Goal: Information Seeking & Learning: Learn about a topic

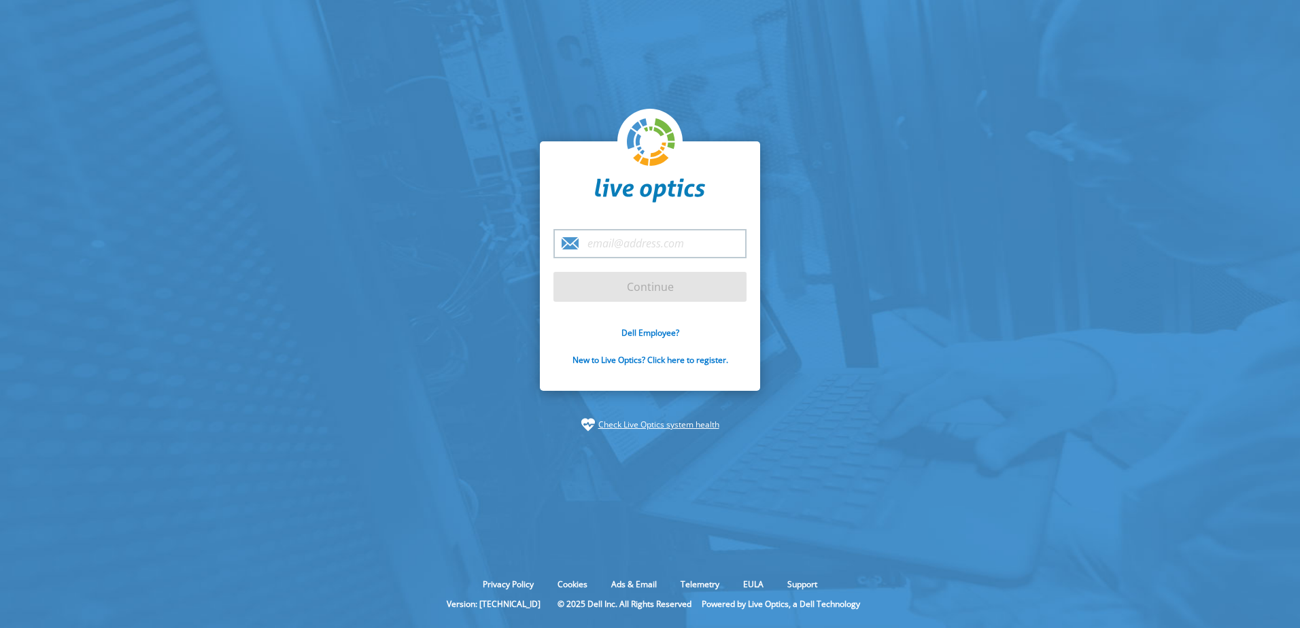
click at [652, 250] on input "email" at bounding box center [649, 243] width 193 height 29
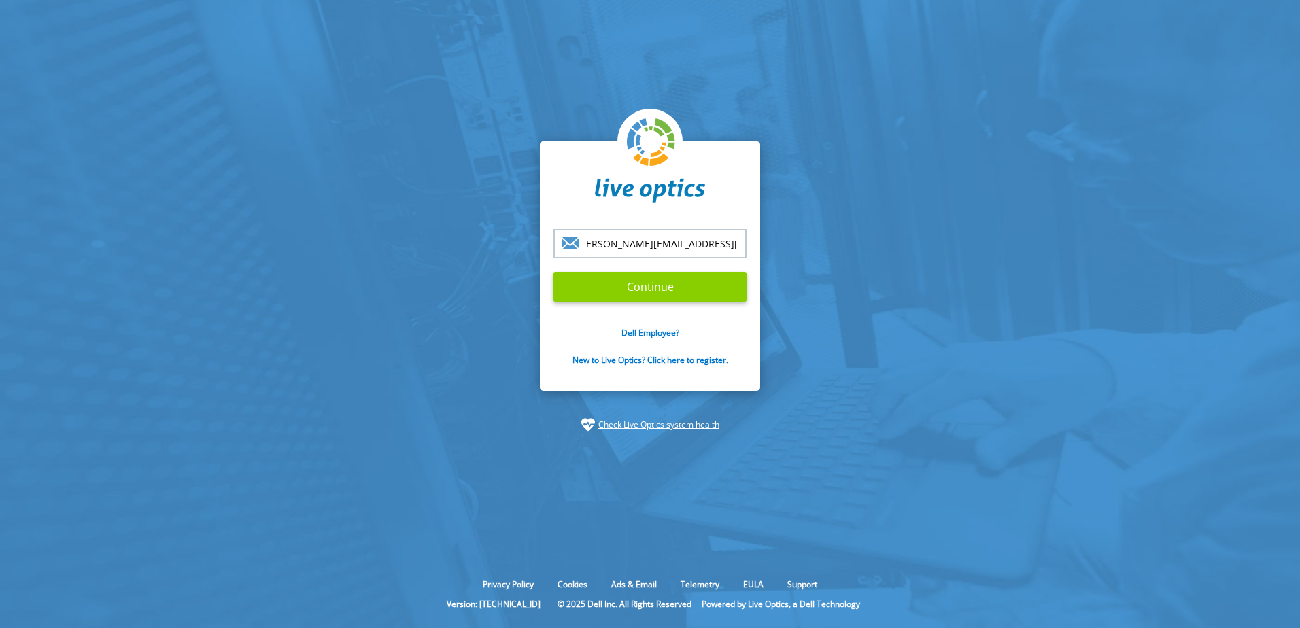
type input "[PERSON_NAME][EMAIL_ADDRESS][DOMAIN_NAME]"
click at [655, 294] on input "Continue" at bounding box center [649, 287] width 193 height 30
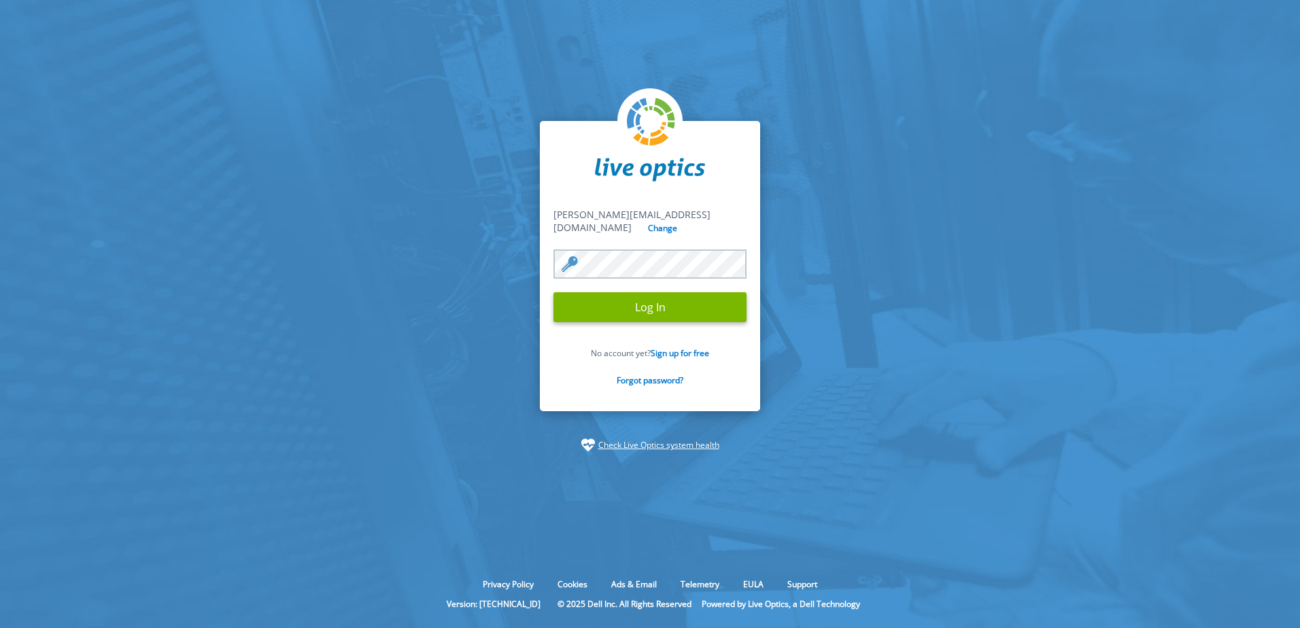
click at [553, 292] on input "Log In" at bounding box center [649, 307] width 193 height 30
click at [680, 308] on input "Log In" at bounding box center [649, 307] width 193 height 30
click at [634, 307] on input "Log In" at bounding box center [649, 307] width 193 height 30
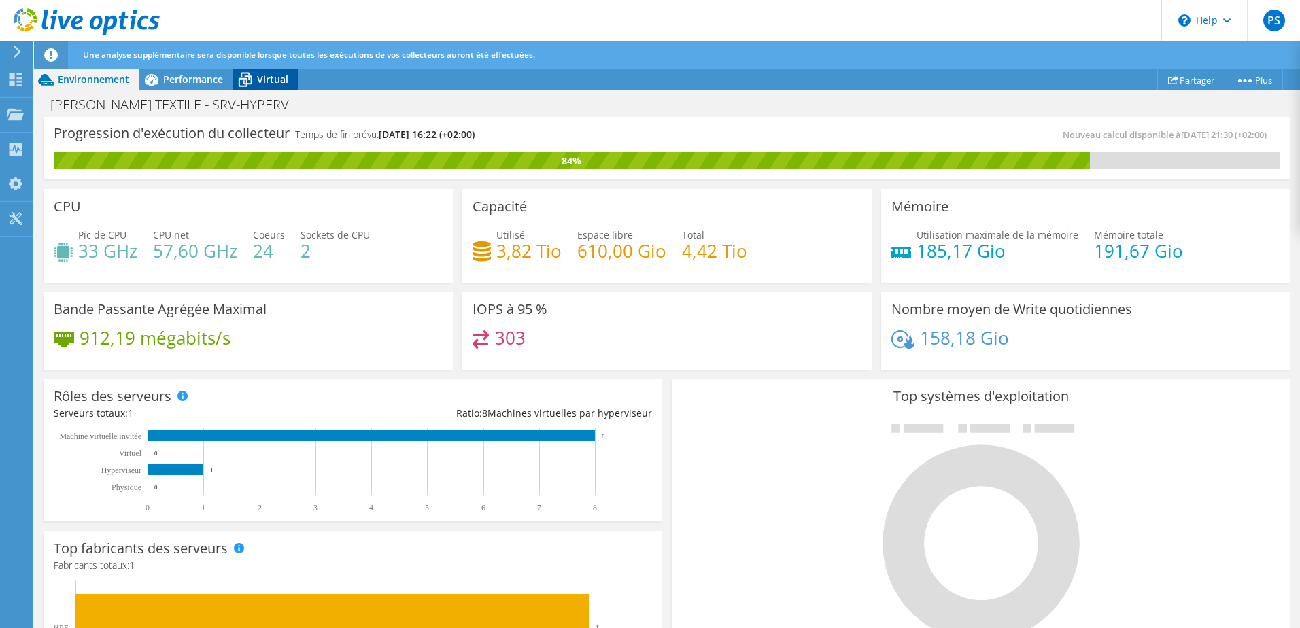
click at [268, 85] on span "Virtual" at bounding box center [272, 79] width 31 height 13
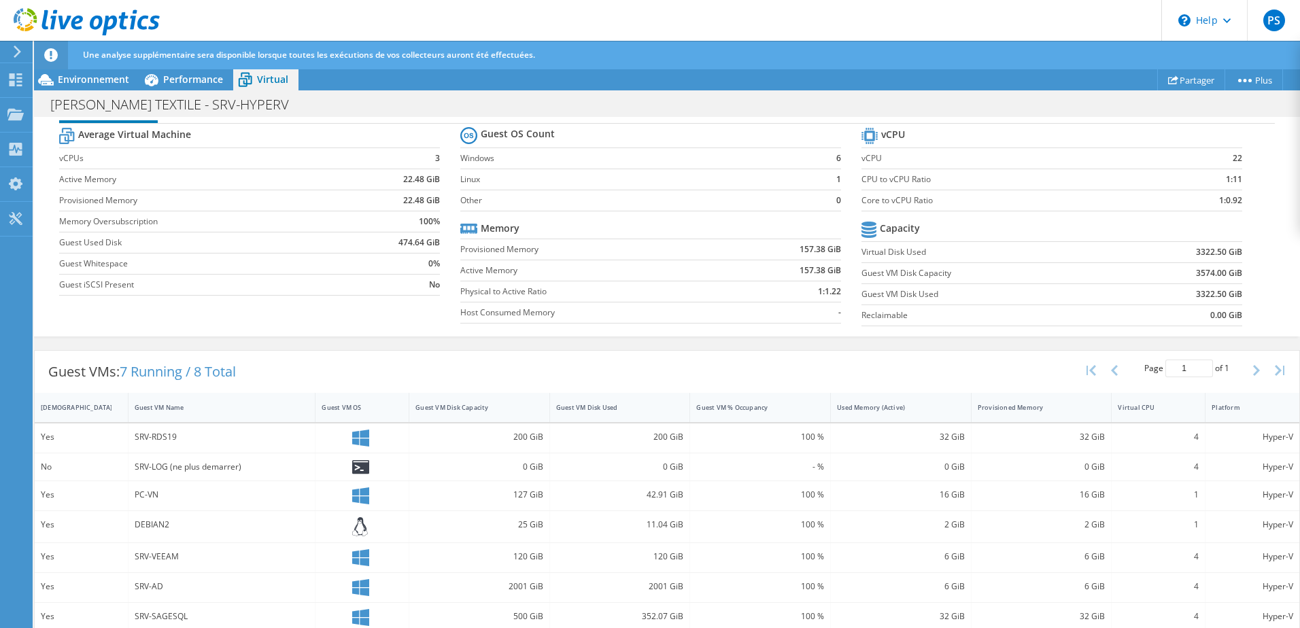
scroll to position [150, 0]
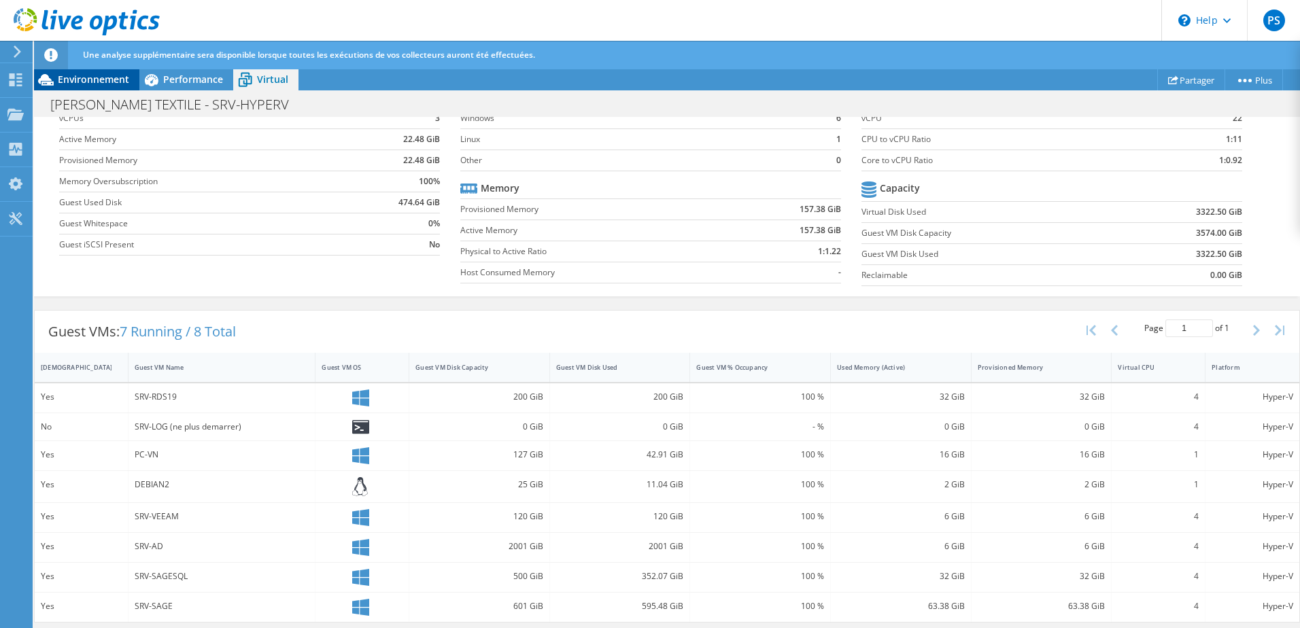
click at [92, 84] on span "Environnement" at bounding box center [93, 79] width 71 height 13
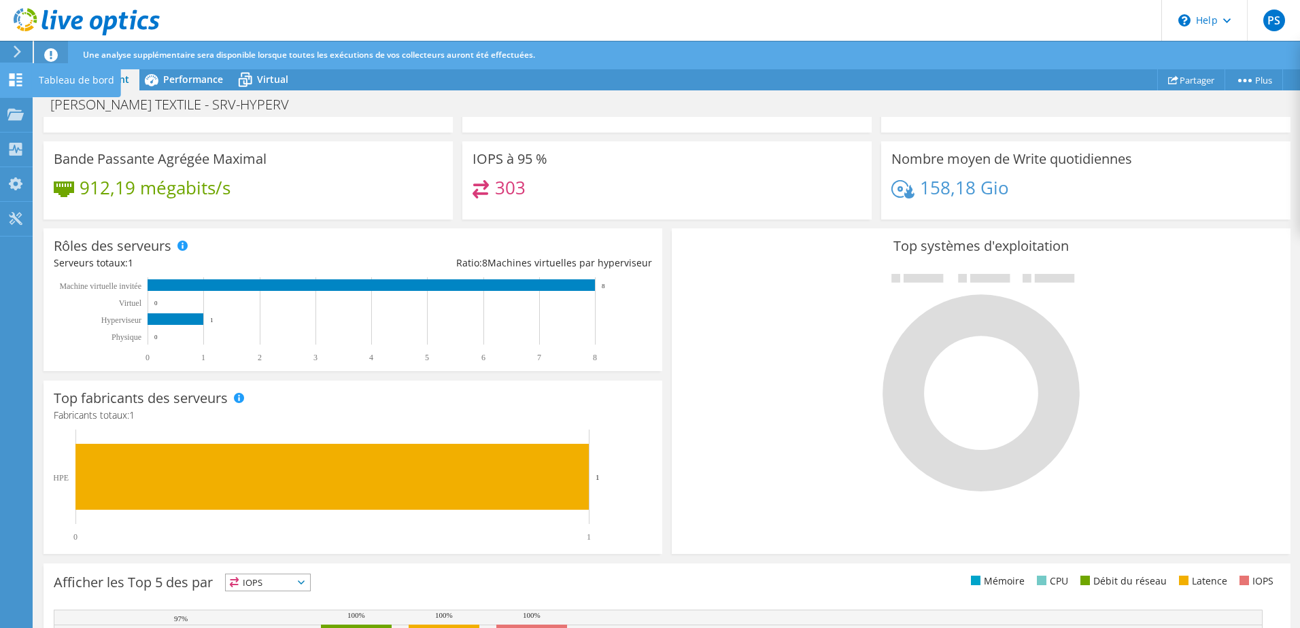
click at [20, 82] on use at bounding box center [16, 79] width 13 height 13
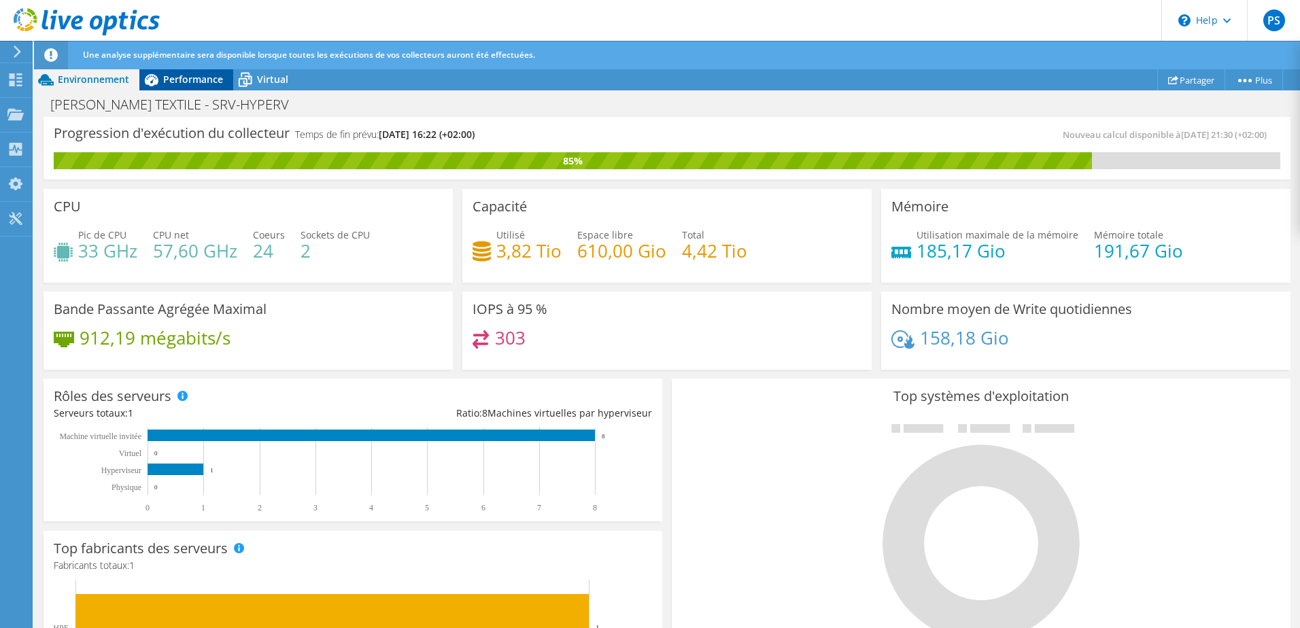
click at [195, 82] on span "Performance" at bounding box center [193, 79] width 60 height 13
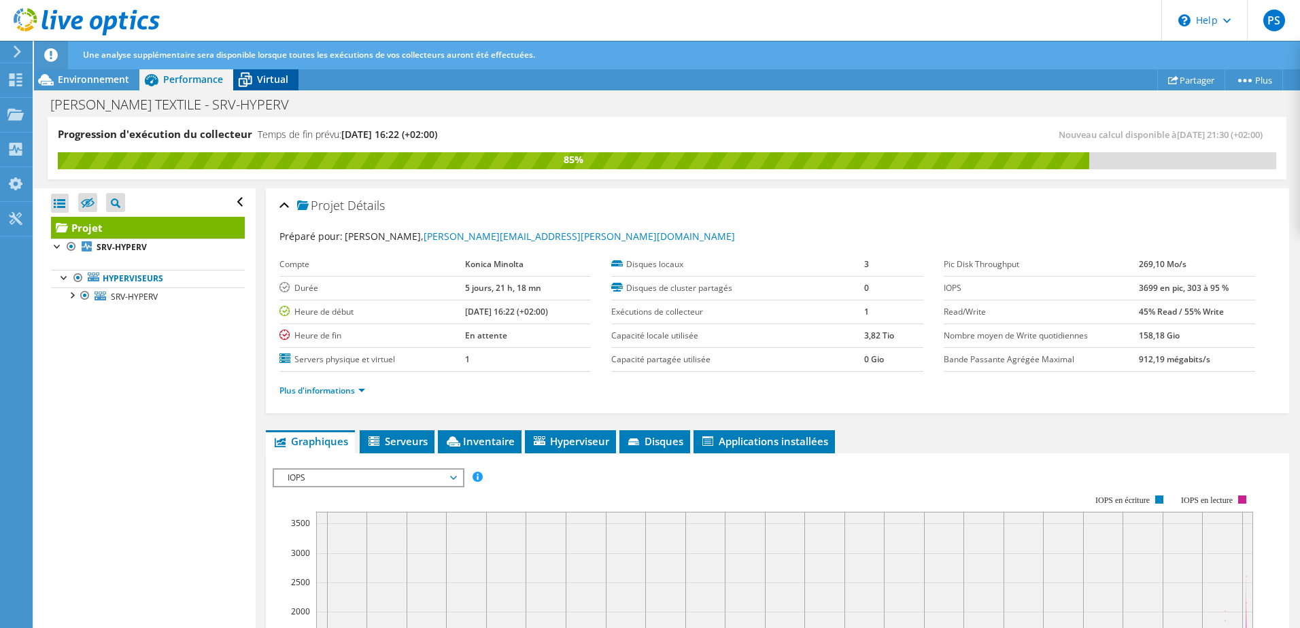
click at [273, 78] on span "Virtual" at bounding box center [272, 79] width 31 height 13
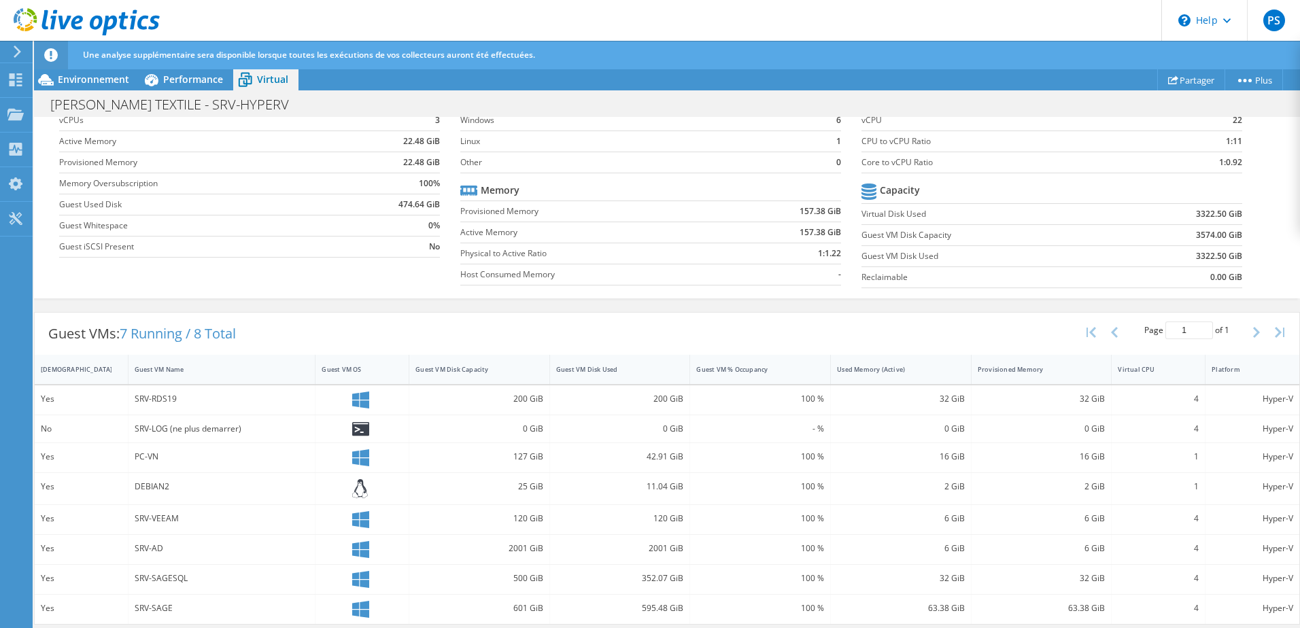
scroll to position [150, 0]
click at [1276, 20] on span "PS" at bounding box center [1274, 21] width 22 height 22
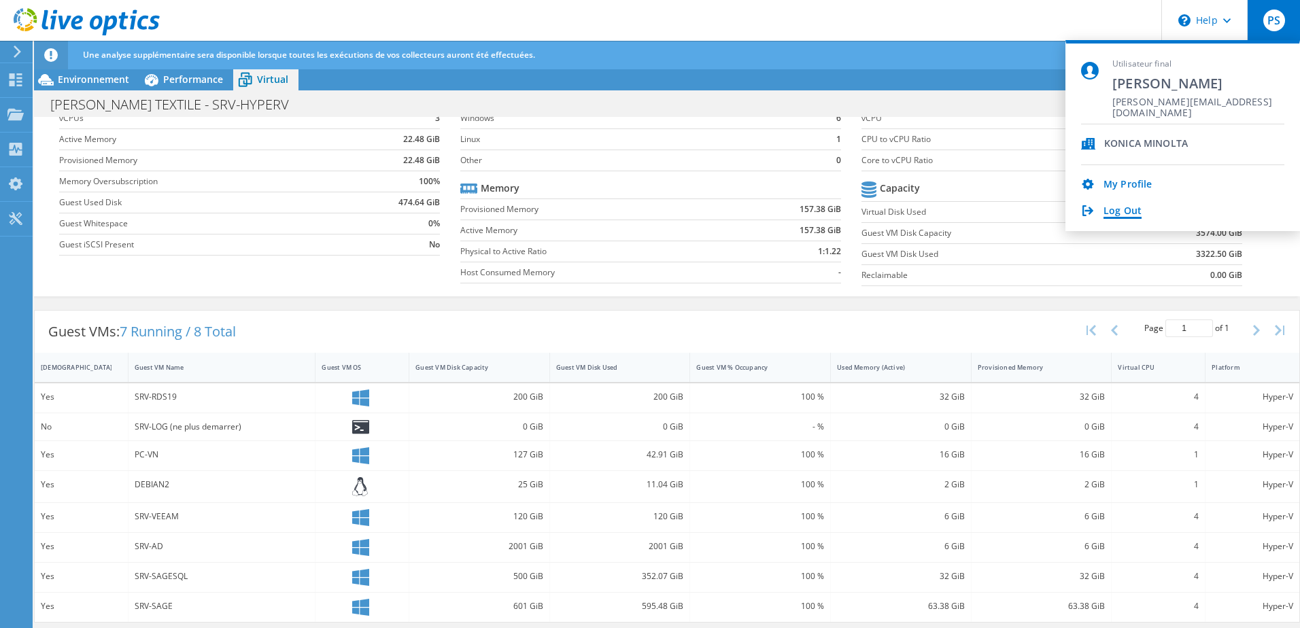
click at [1128, 209] on link "Log Out" at bounding box center [1122, 211] width 38 height 13
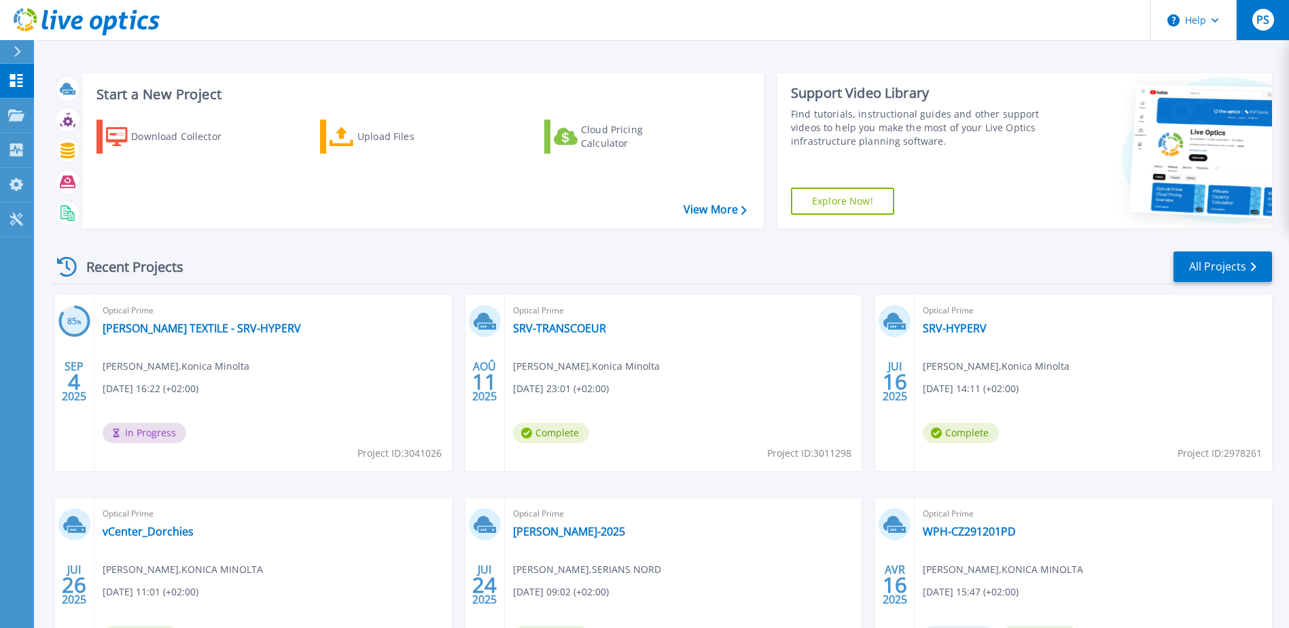
click at [1253, 20] on div "PS" at bounding box center [1264, 20] width 22 height 22
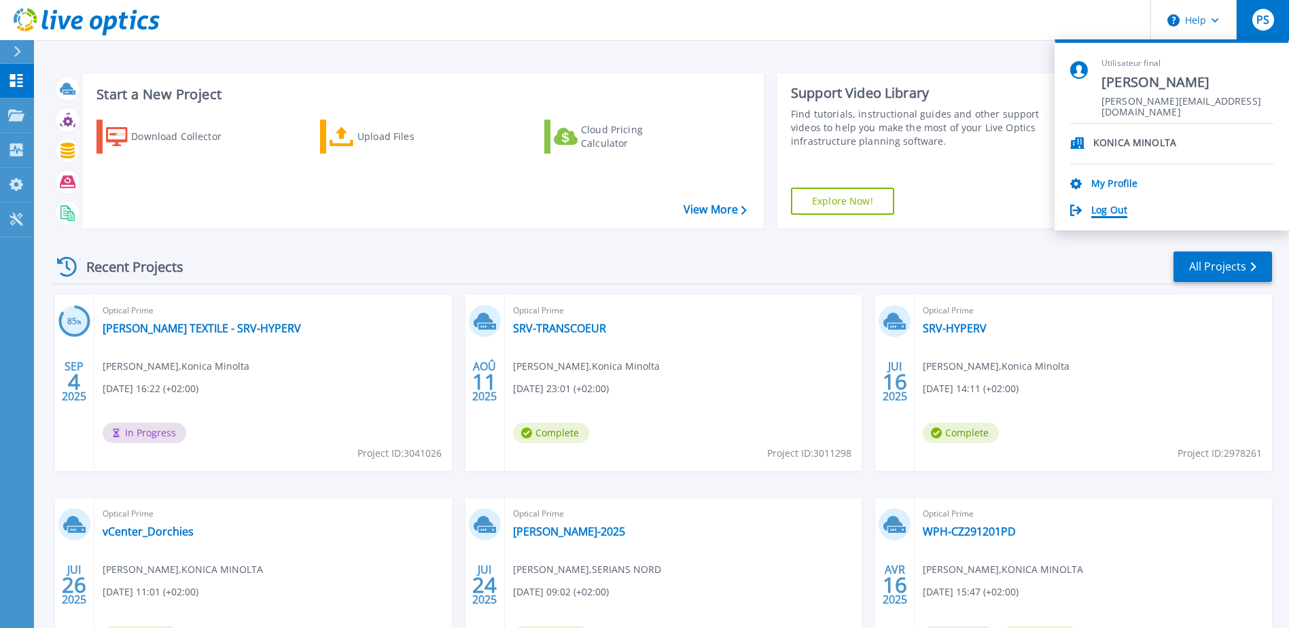
click at [1117, 213] on link "Log Out" at bounding box center [1110, 211] width 36 height 13
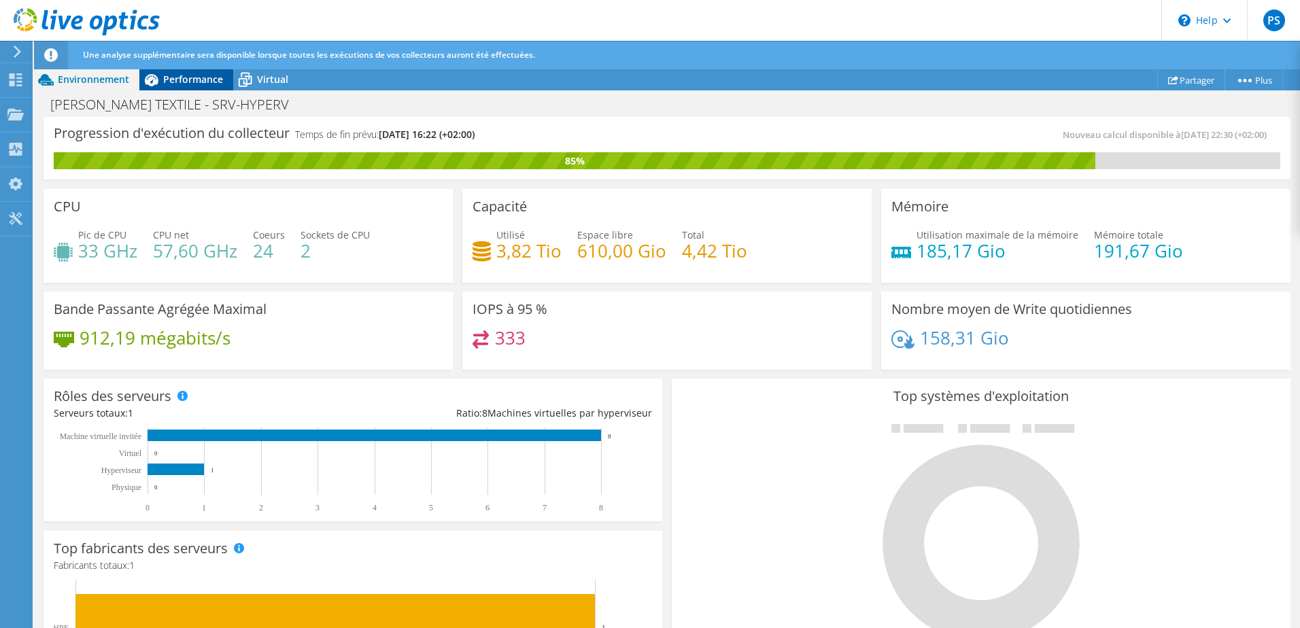
click at [211, 78] on span "Performance" at bounding box center [193, 79] width 60 height 13
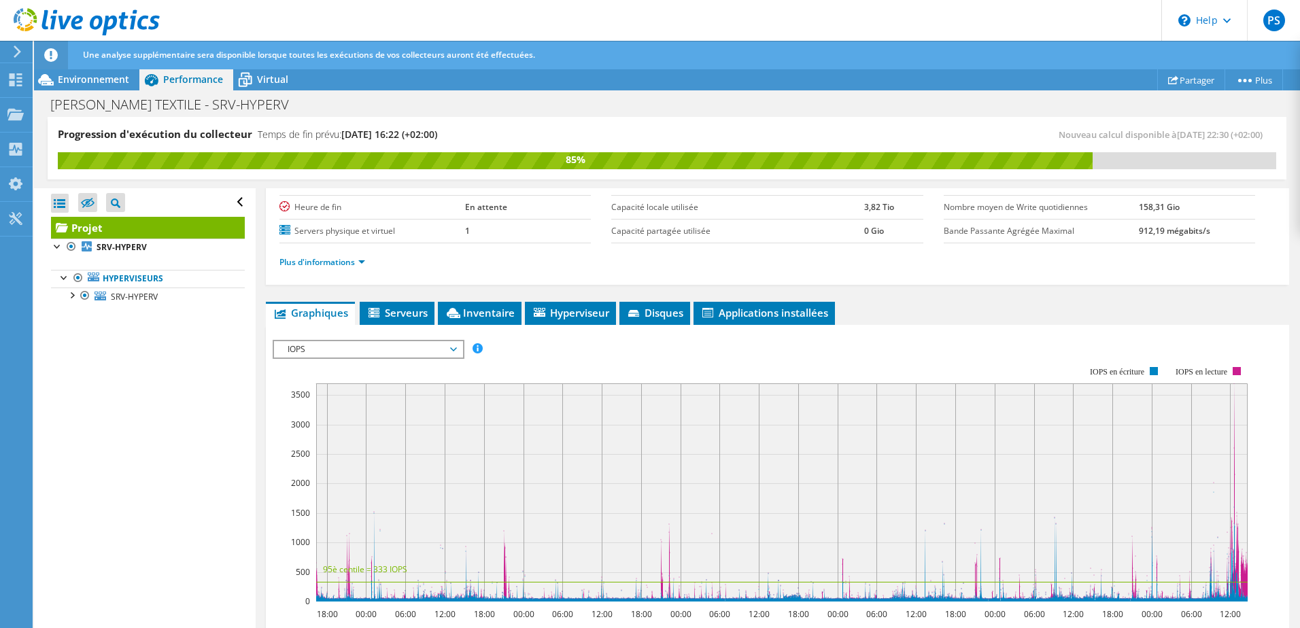
scroll to position [136, 0]
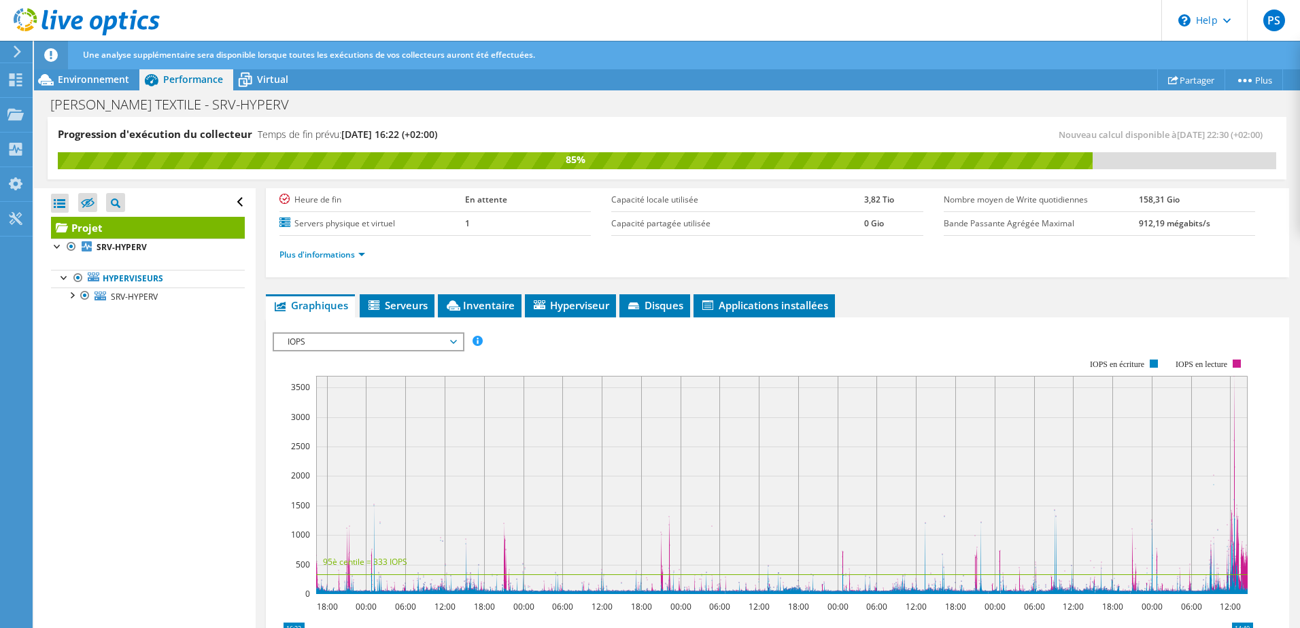
click at [455, 277] on span "IOPS" at bounding box center [368, 342] width 175 height 16
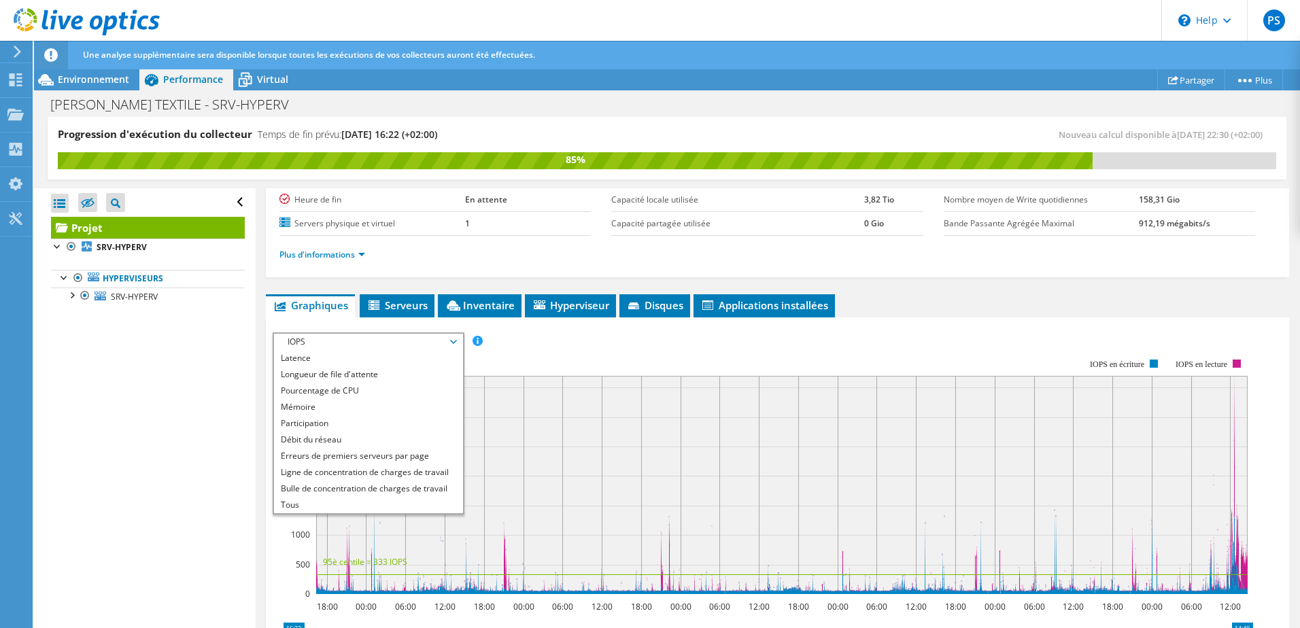
scroll to position [0, 0]
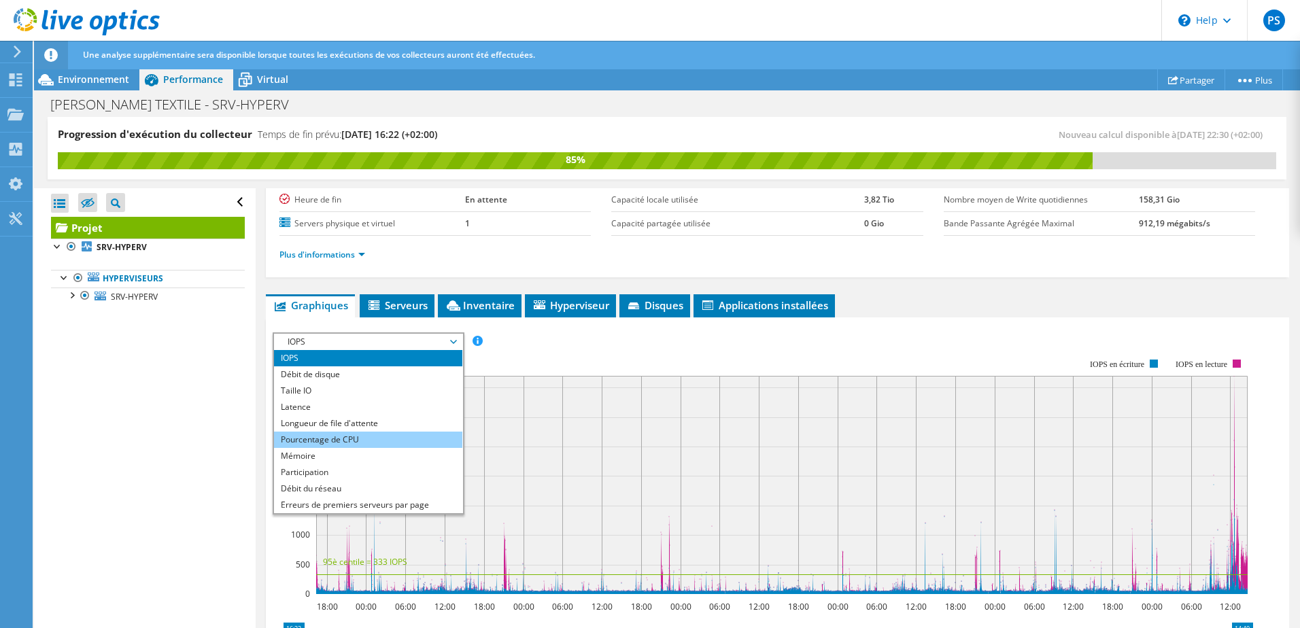
click at [345, 277] on li "Pourcentage de CPU" at bounding box center [368, 440] width 188 height 16
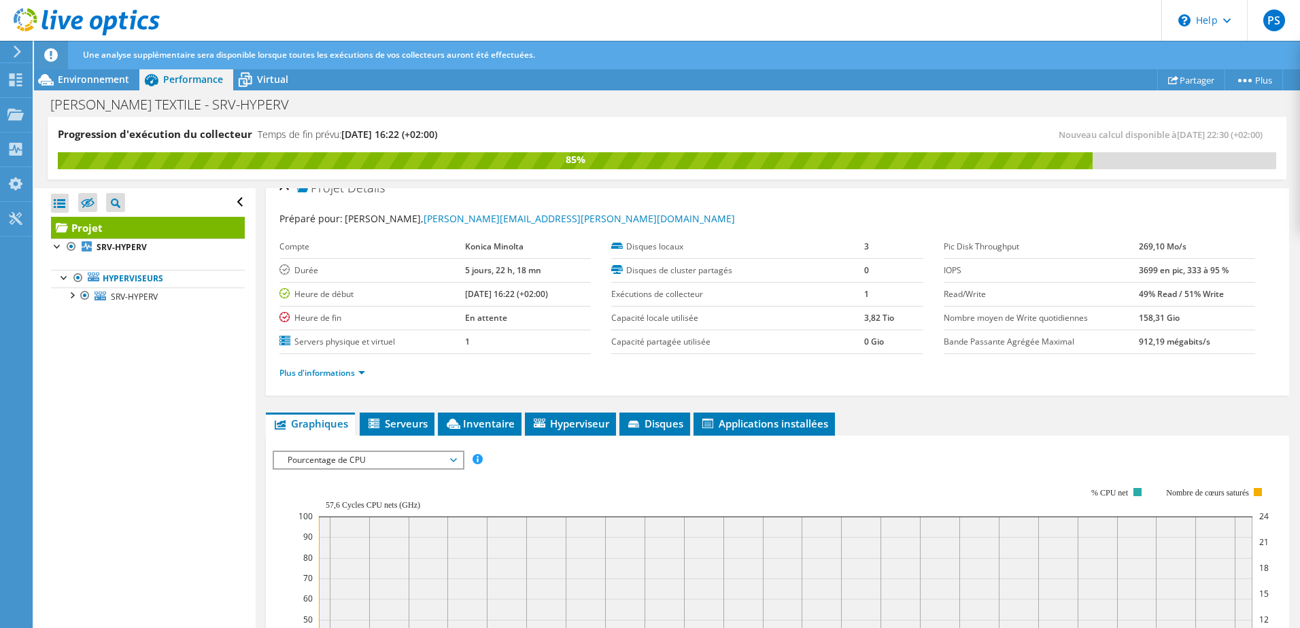
scroll to position [136, 0]
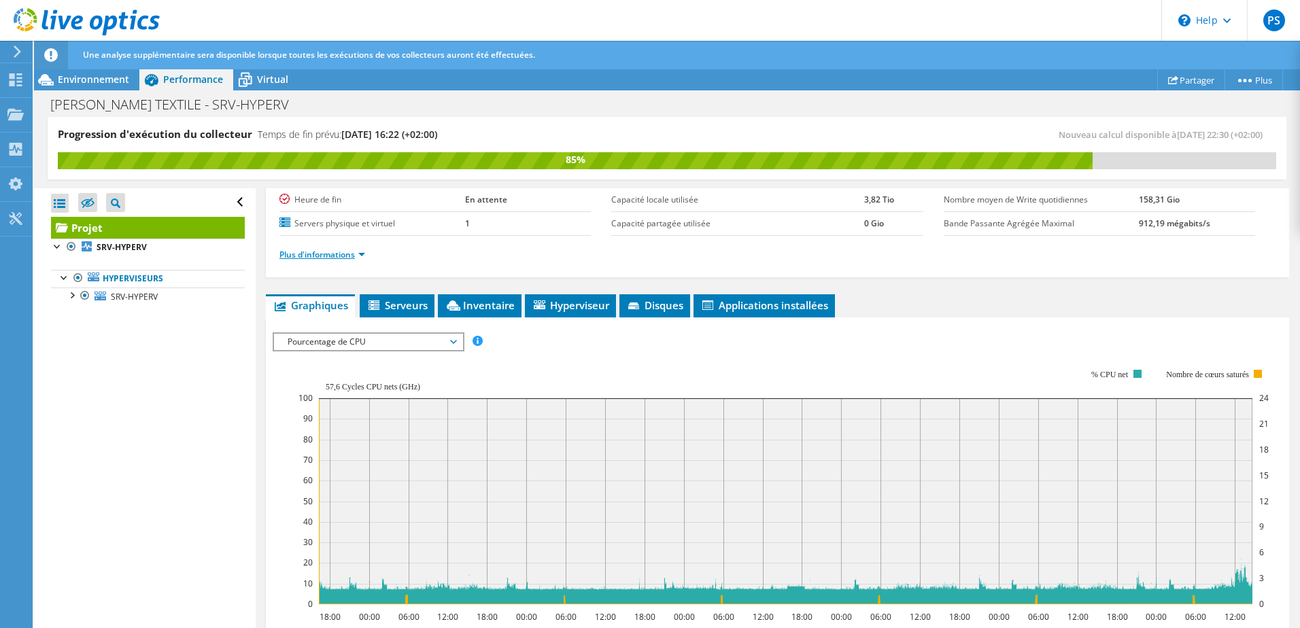
click at [345, 258] on link "Plus d'informations" at bounding box center [322, 255] width 86 height 12
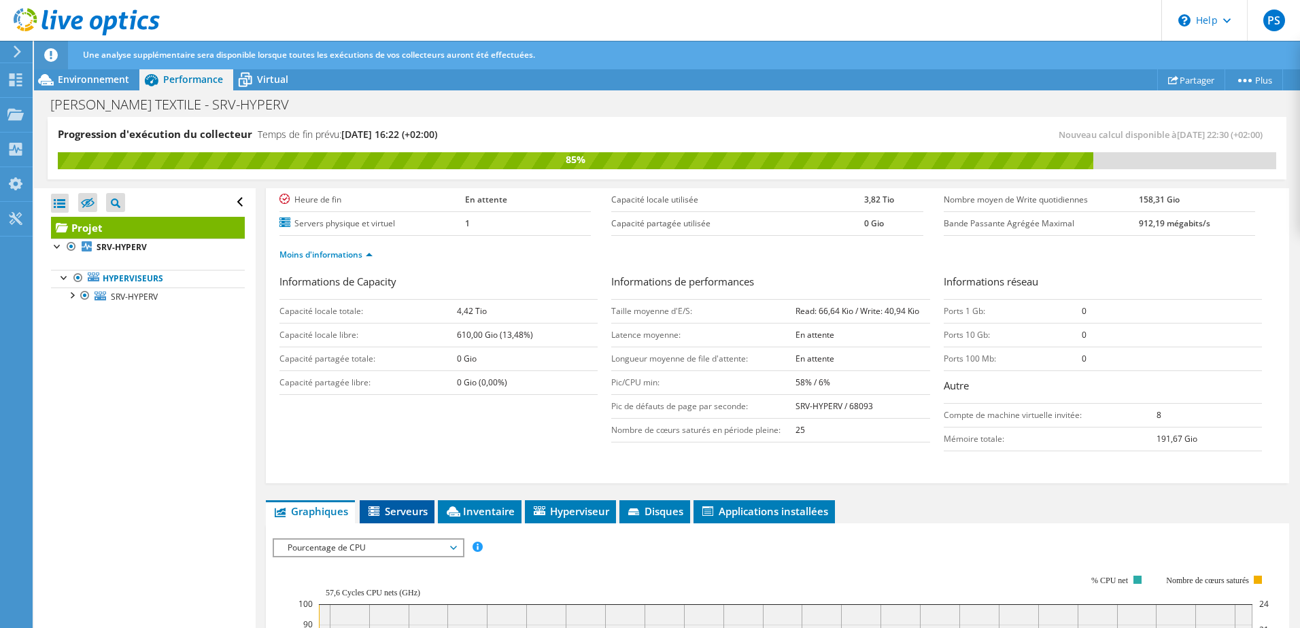
click at [411, 277] on span "Serveurs" at bounding box center [396, 511] width 61 height 14
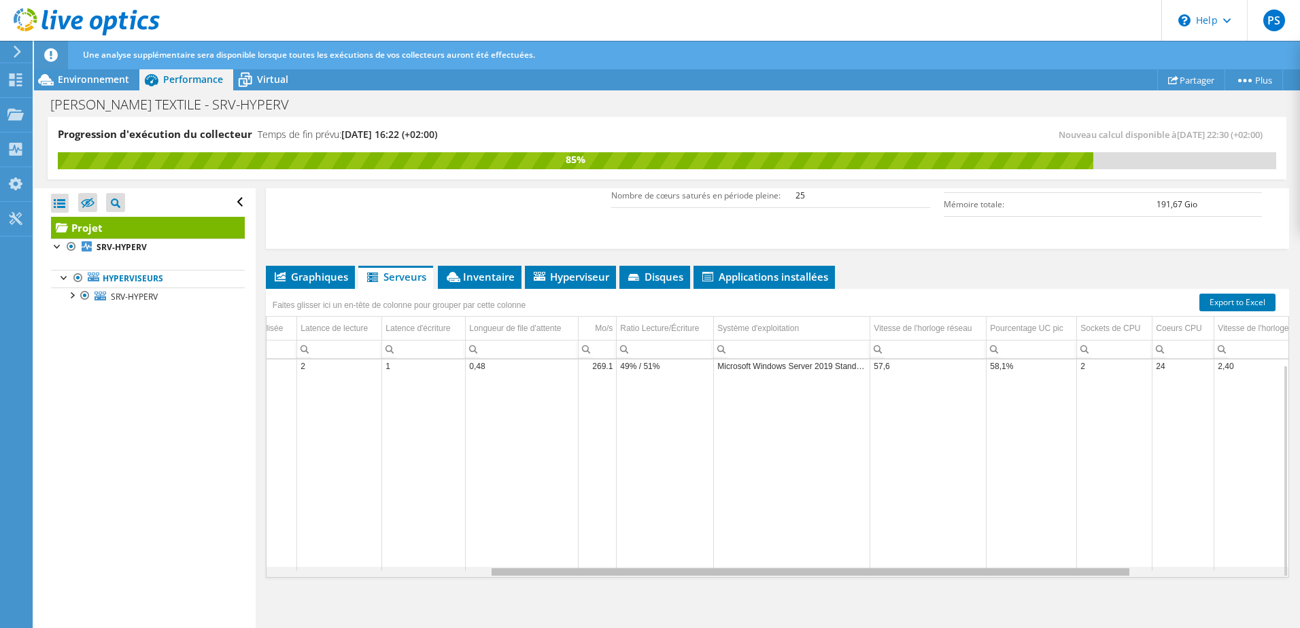
scroll to position [0, 0]
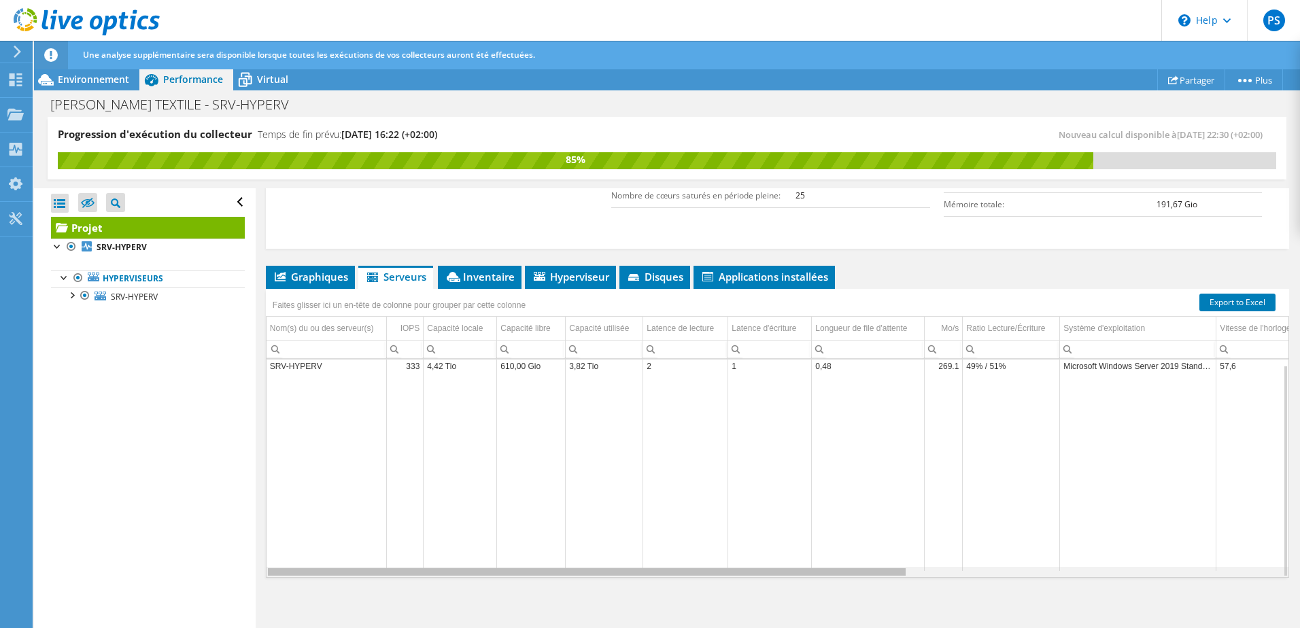
drag, startPoint x: 895, startPoint y: 572, endPoint x: 589, endPoint y: 542, distance: 307.3
click at [589, 277] on body "PS Utilisateur final [PERSON_NAME] [PERSON_NAME][EMAIL_ADDRESS][DOMAIN_NAME] KO…" at bounding box center [650, 314] width 1300 height 628
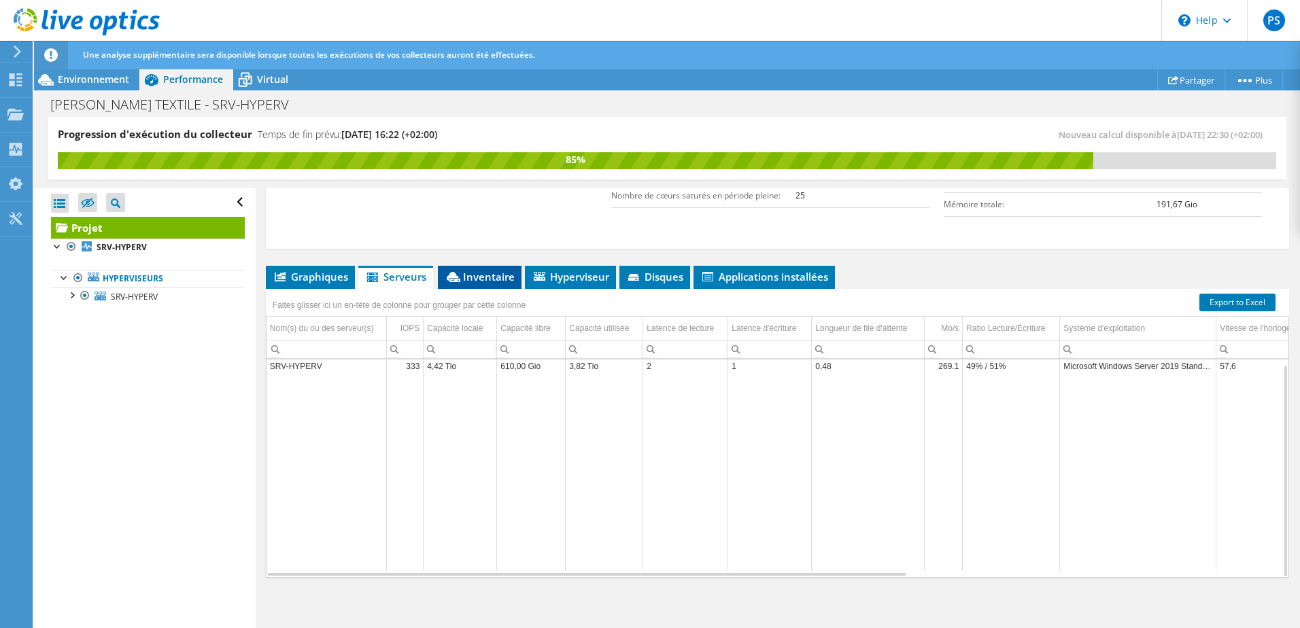
click at [473, 273] on span "Inventaire" at bounding box center [480, 277] width 70 height 14
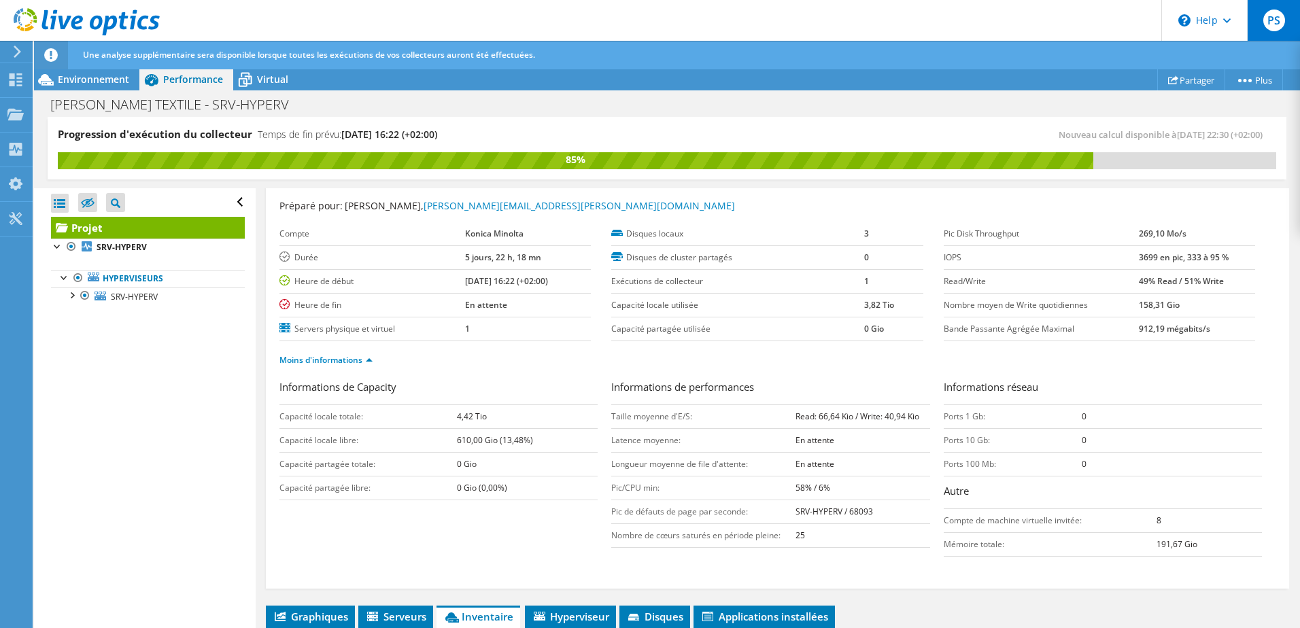
click at [652, 18] on span "PS" at bounding box center [1274, 21] width 22 height 22
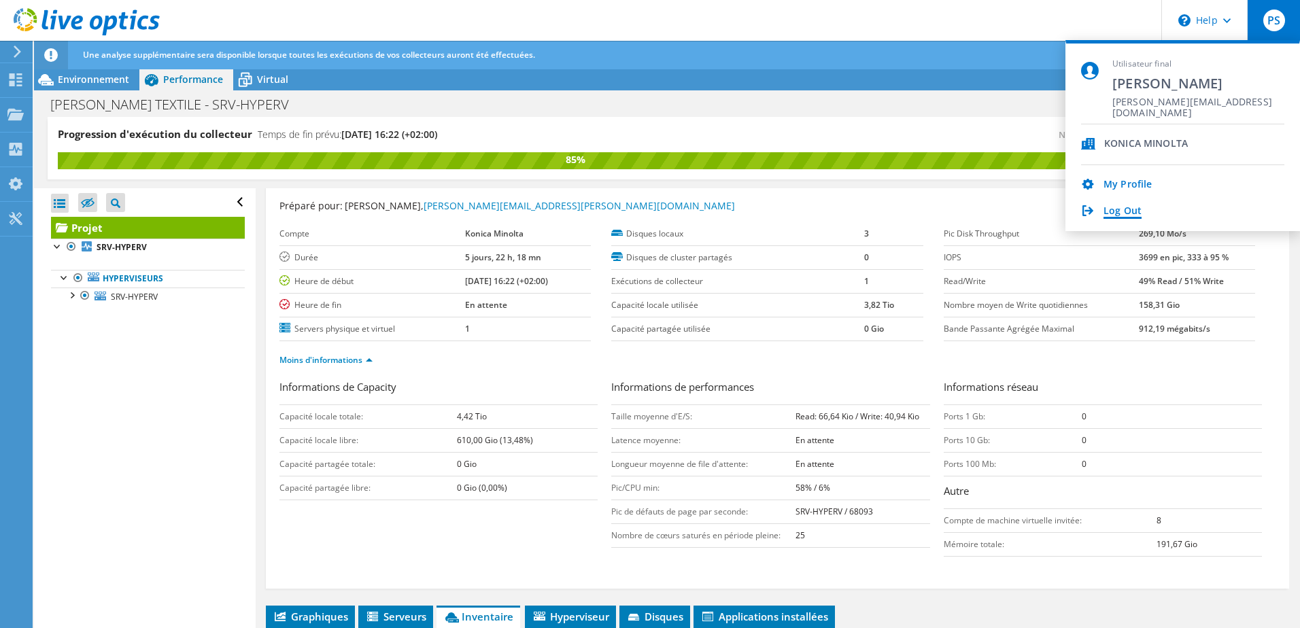
click at [652, 213] on link "Log Out" at bounding box center [1122, 211] width 38 height 13
